Goal: Task Accomplishment & Management: Manage account settings

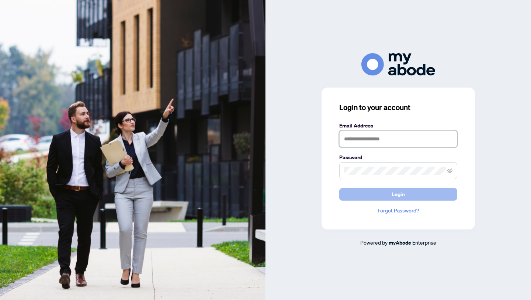
type input "**********"
click at [414, 196] on button "Login" at bounding box center [398, 194] width 118 height 13
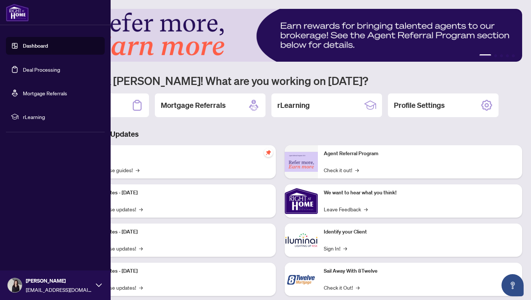
click at [28, 72] on link "Deal Processing" at bounding box center [41, 69] width 37 height 7
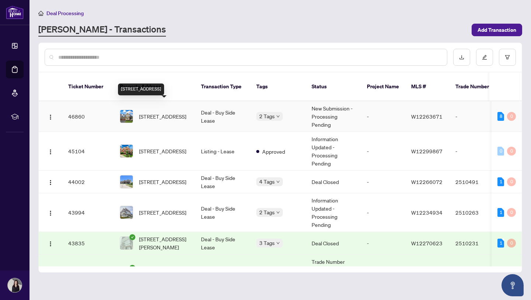
click at [169, 112] on span "[STREET_ADDRESS]" at bounding box center [162, 116] width 47 height 8
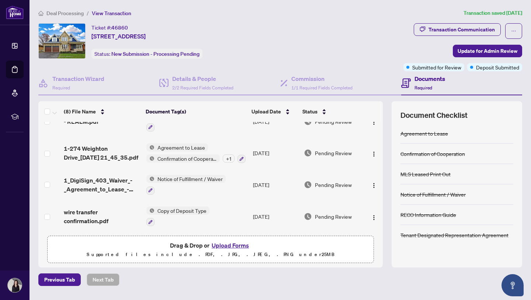
scroll to position [9, 0]
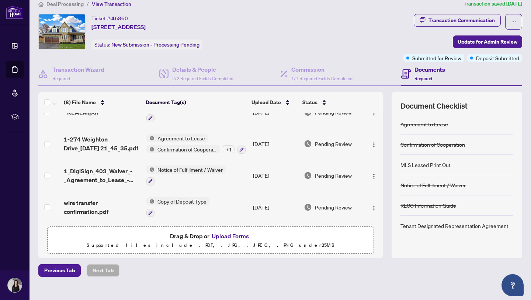
click at [178, 135] on span "Agreement to Lease" at bounding box center [181, 138] width 53 height 8
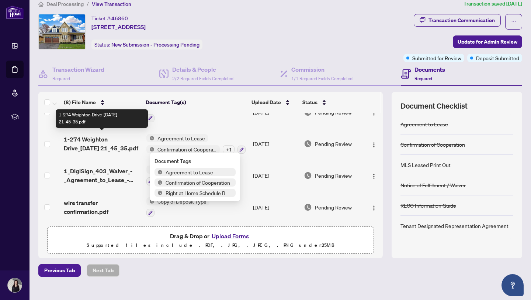
click at [107, 142] on span "1-274 Weighton Drive_[DATE] 21_45_35.pdf" at bounding box center [102, 144] width 77 height 18
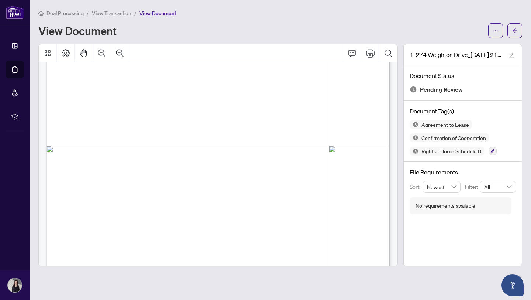
scroll to position [2930, 0]
drag, startPoint x: 312, startPoint y: 89, endPoint x: 338, endPoint y: 93, distance: 26.0
click at [338, 93] on span "The Landlord agrees to allow the Tenant access to the unit for the purpose of i…" at bounding box center [217, 92] width 290 height 6
drag, startPoint x: 110, startPoint y: 101, endPoint x: 138, endPoint y: 100, distance: 28.4
click at [135, 101] on span "submitting a deposit." at bounding box center [103, 101] width 63 height 6
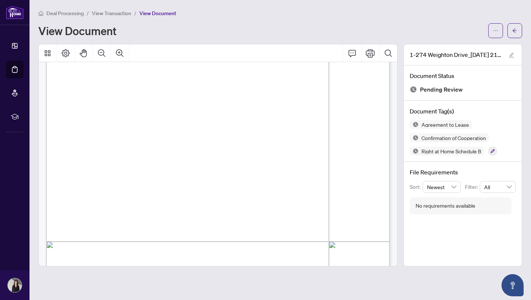
scroll to position [2845, 0]
drag, startPoint x: 71, startPoint y: 82, endPoint x: 82, endPoint y: 84, distance: 10.9
click at [82, 84] on div "Form 400 Revised Feb 2024 Page 4 of 4 The trademarks REALTOR®, REALTORS®, MLS®,…" at bounding box center [307, 300] width 523 height 678
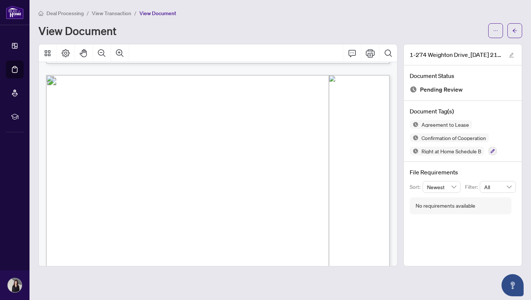
scroll to position [3643, 0]
click at [147, 120] on span "for use in the Province of [GEOGRAPHIC_DATA]" at bounding box center [108, 119] width 78 height 5
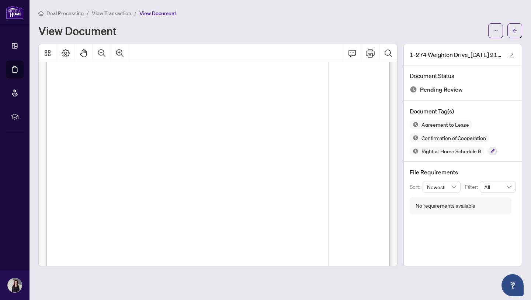
scroll to position [0, 0]
click at [511, 31] on button "button" at bounding box center [515, 30] width 15 height 15
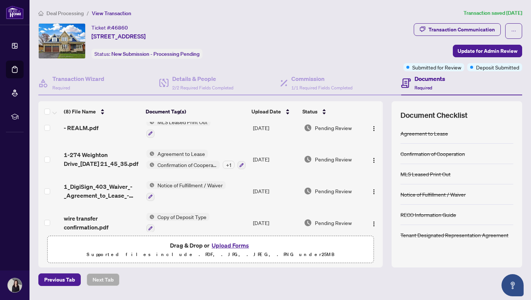
scroll to position [143, 0]
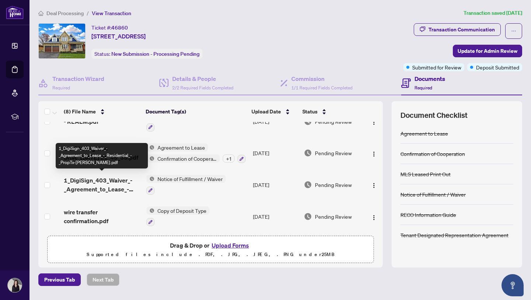
click at [97, 176] on span "1_DigiSign_403_Waiver_-_Agreement_to_Lease_-_Residential_-_PropTx-[PERSON_NAME]…" at bounding box center [102, 185] width 77 height 18
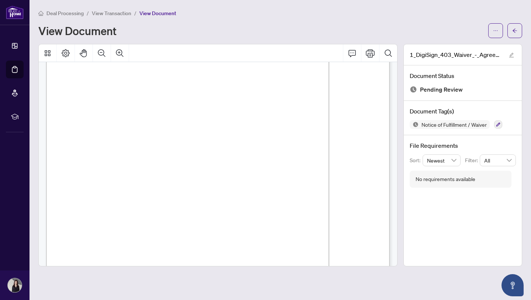
scroll to position [24, 0]
drag, startPoint x: 73, startPoint y: 184, endPoint x: 135, endPoint y: 190, distance: 62.3
click at [135, 45] on p "Form 403 Revised 2024 Page 1 of 1 The trademarks REALTOR®, REALTORS®, MLS®, Mul…" at bounding box center [307, 45] width 523 height 0
click at [135, 190] on span "submitting a deposit." at bounding box center [103, 191] width 63 height 6
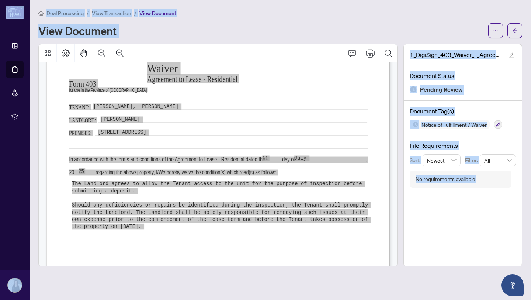
scroll to position [0, 0]
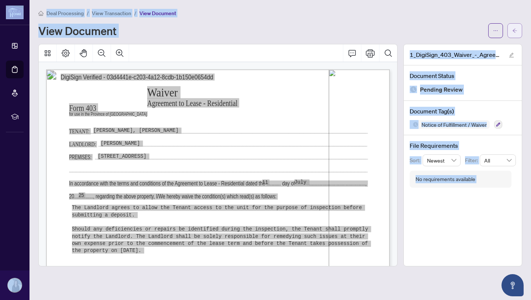
click at [515, 30] on icon "arrow-left" at bounding box center [514, 30] width 5 height 5
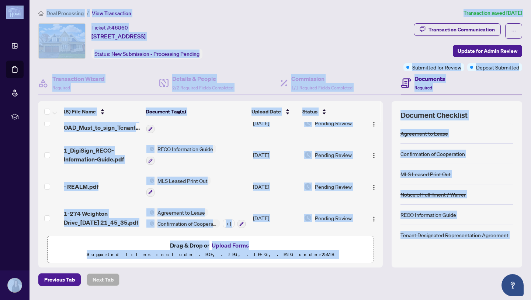
scroll to position [86, 0]
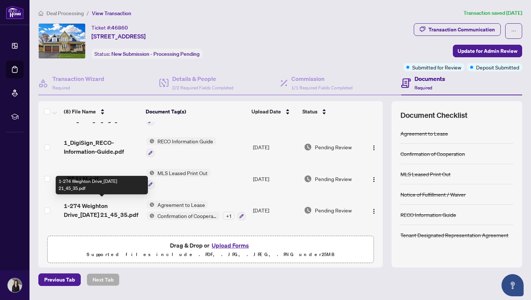
click at [96, 207] on span "1-274 Weighton Drive_[DATE] 21_45_35.pdf" at bounding box center [102, 210] width 77 height 18
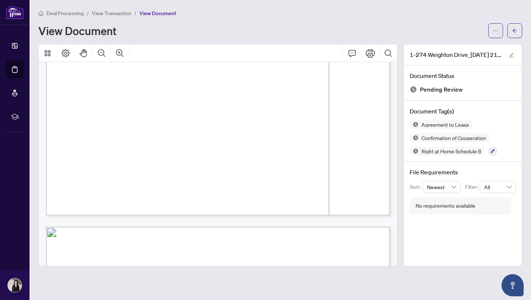
scroll to position [1276, 0]
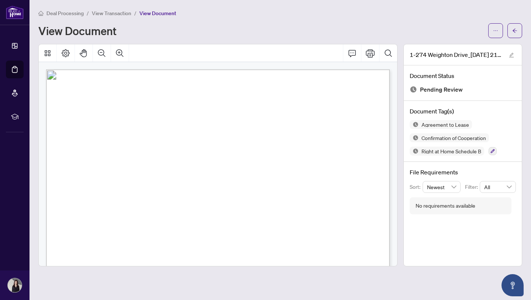
scroll to position [1276, 0]
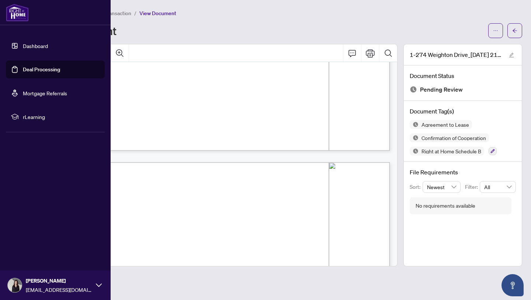
click at [23, 45] on link "Dashboard" at bounding box center [35, 45] width 25 height 7
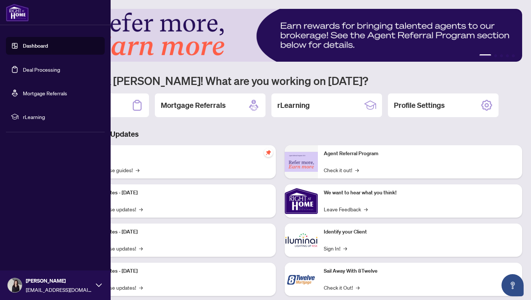
click at [28, 69] on link "Deal Processing" at bounding box center [41, 69] width 37 height 7
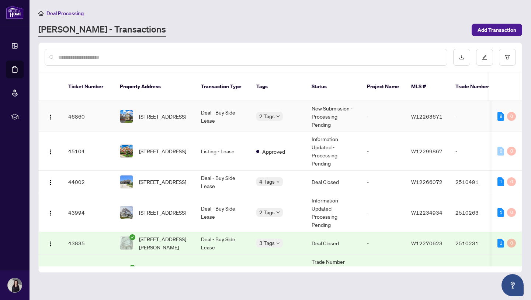
click at [266, 118] on td "2 Tags" at bounding box center [277, 116] width 55 height 31
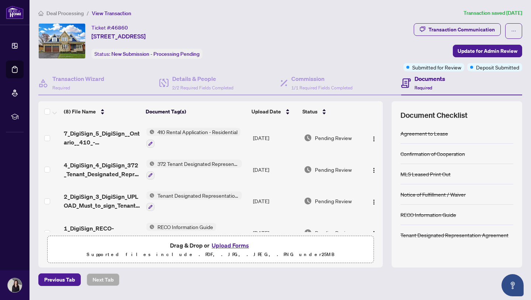
click at [239, 243] on button "Upload Forms" at bounding box center [231, 245] width 42 height 10
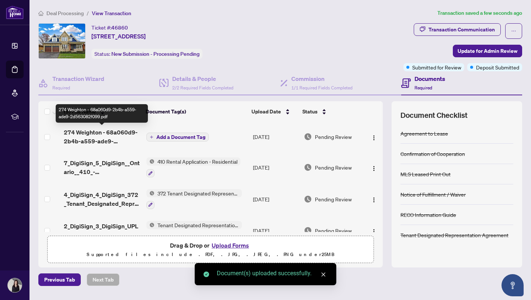
click at [84, 131] on span "274 Weighton - 68a060d9-2b4b-a559-ade9-2d563082f099.pdf" at bounding box center [102, 137] width 77 height 18
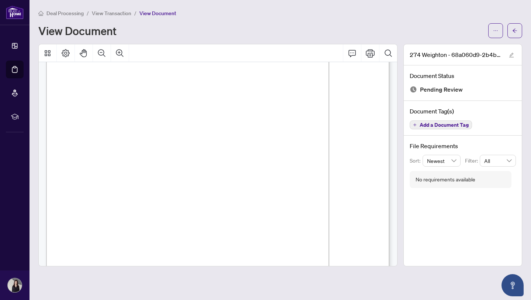
scroll to position [2787, 0]
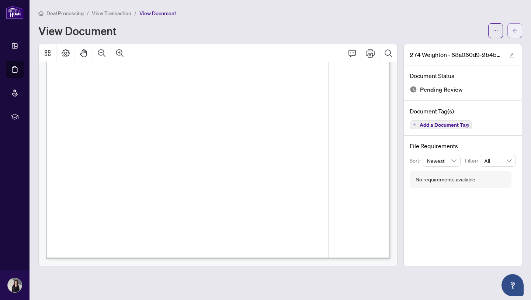
click at [516, 32] on icon "arrow-left" at bounding box center [514, 30] width 5 height 5
